Goal: Task Accomplishment & Management: Manage account settings

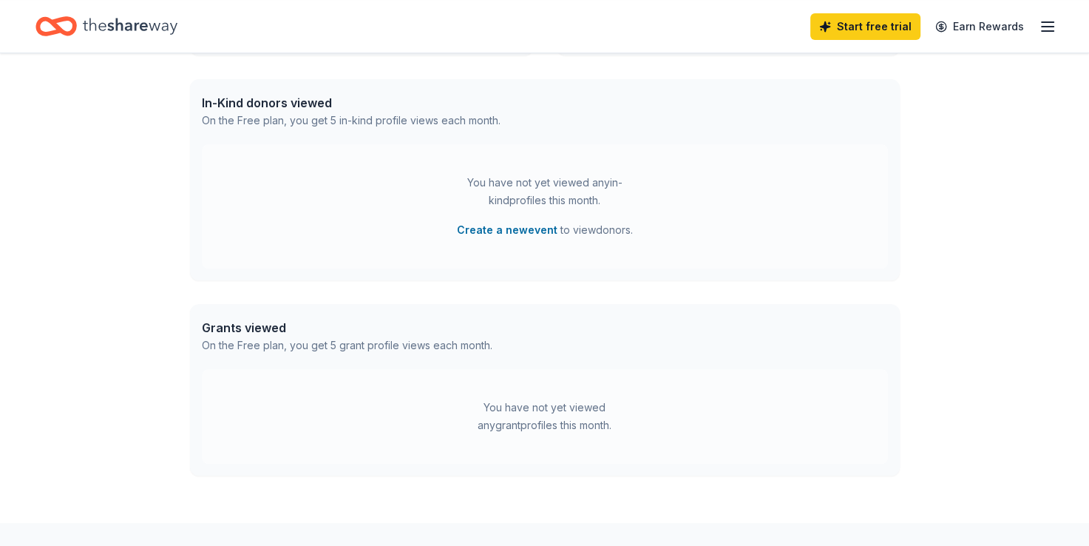
scroll to position [592, 0]
click at [1046, 23] on icon "button" at bounding box center [1048, 27] width 18 height 18
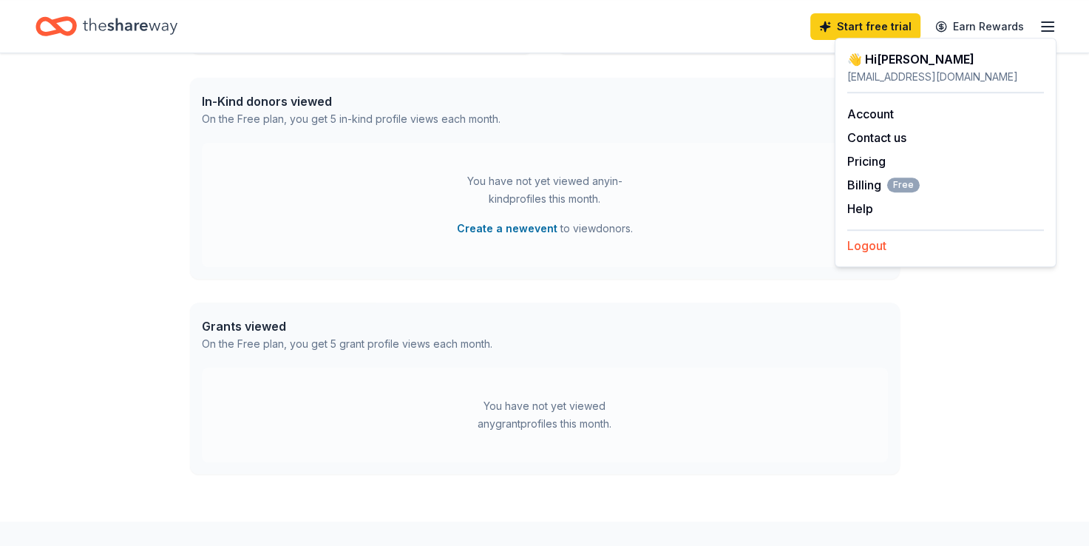
click at [876, 247] on button "Logout" at bounding box center [866, 246] width 39 height 18
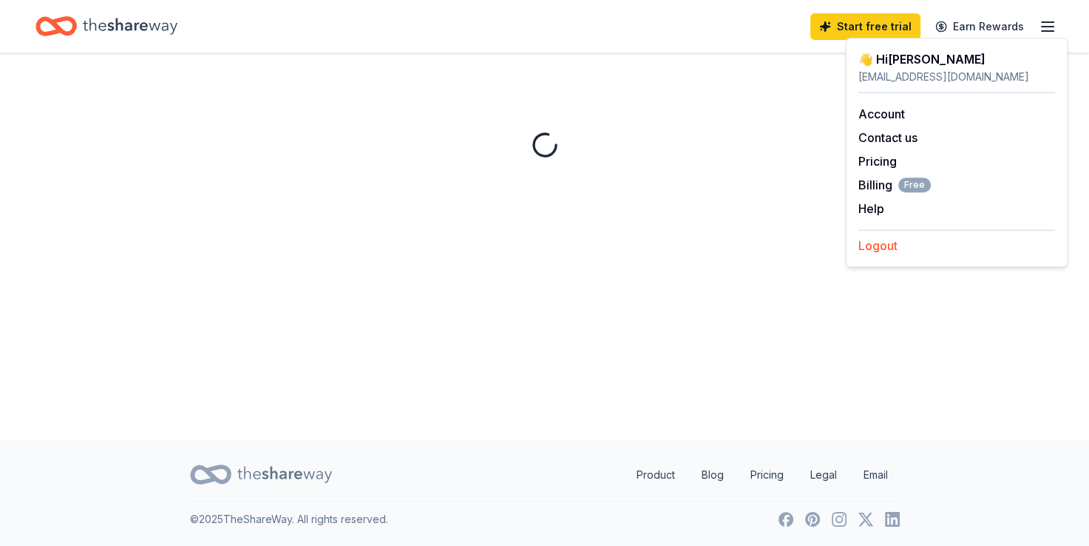
scroll to position [0, 0]
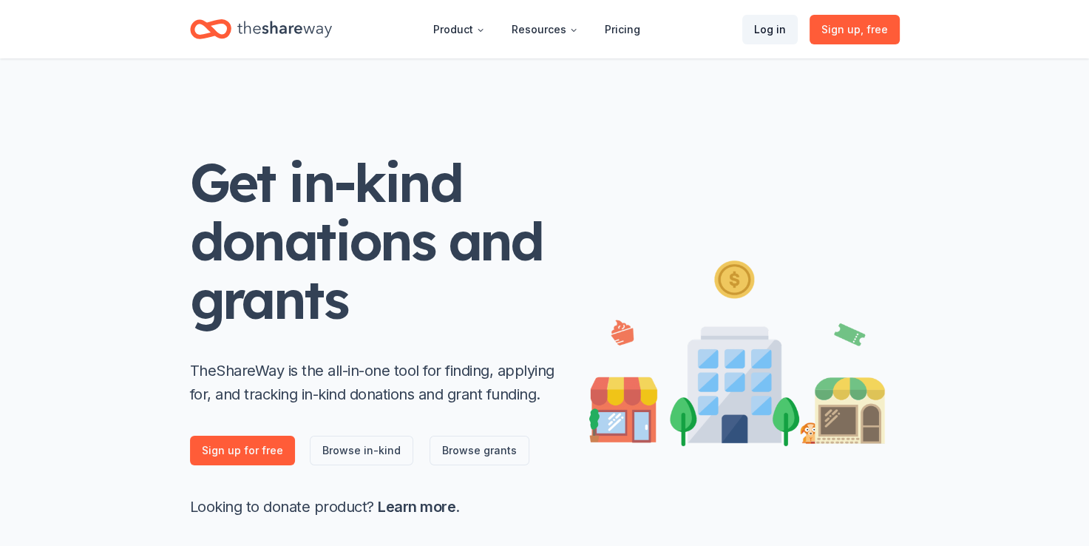
click at [770, 31] on link "Log in" at bounding box center [769, 30] width 55 height 30
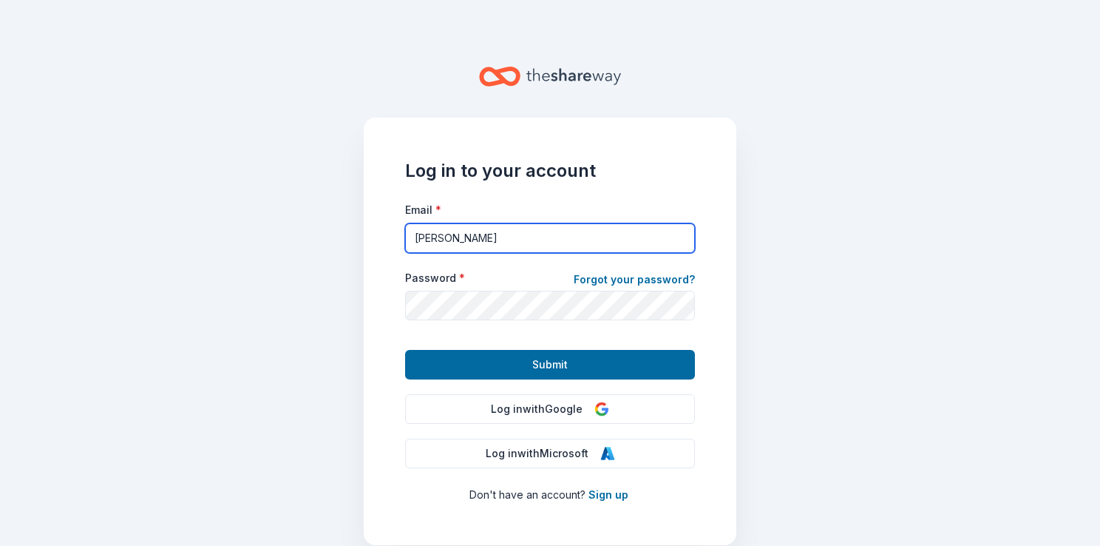
click at [481, 243] on input "[PERSON_NAME]" at bounding box center [550, 238] width 290 height 30
type input "[EMAIL_ADDRESS][DOMAIN_NAME]"
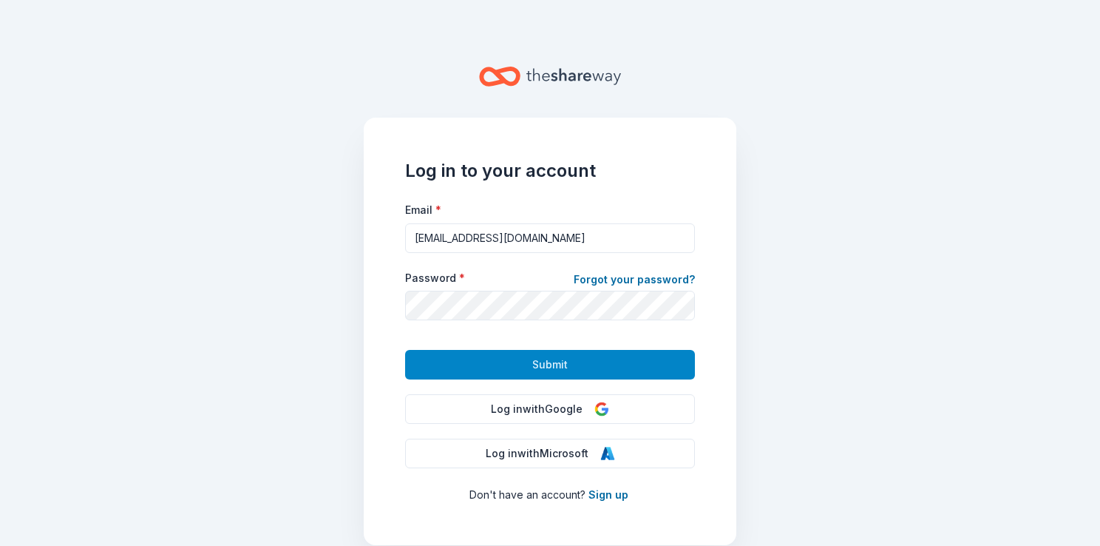
click at [484, 365] on button "Submit" at bounding box center [550, 365] width 290 height 30
